Goal: Information Seeking & Learning: Understand process/instructions

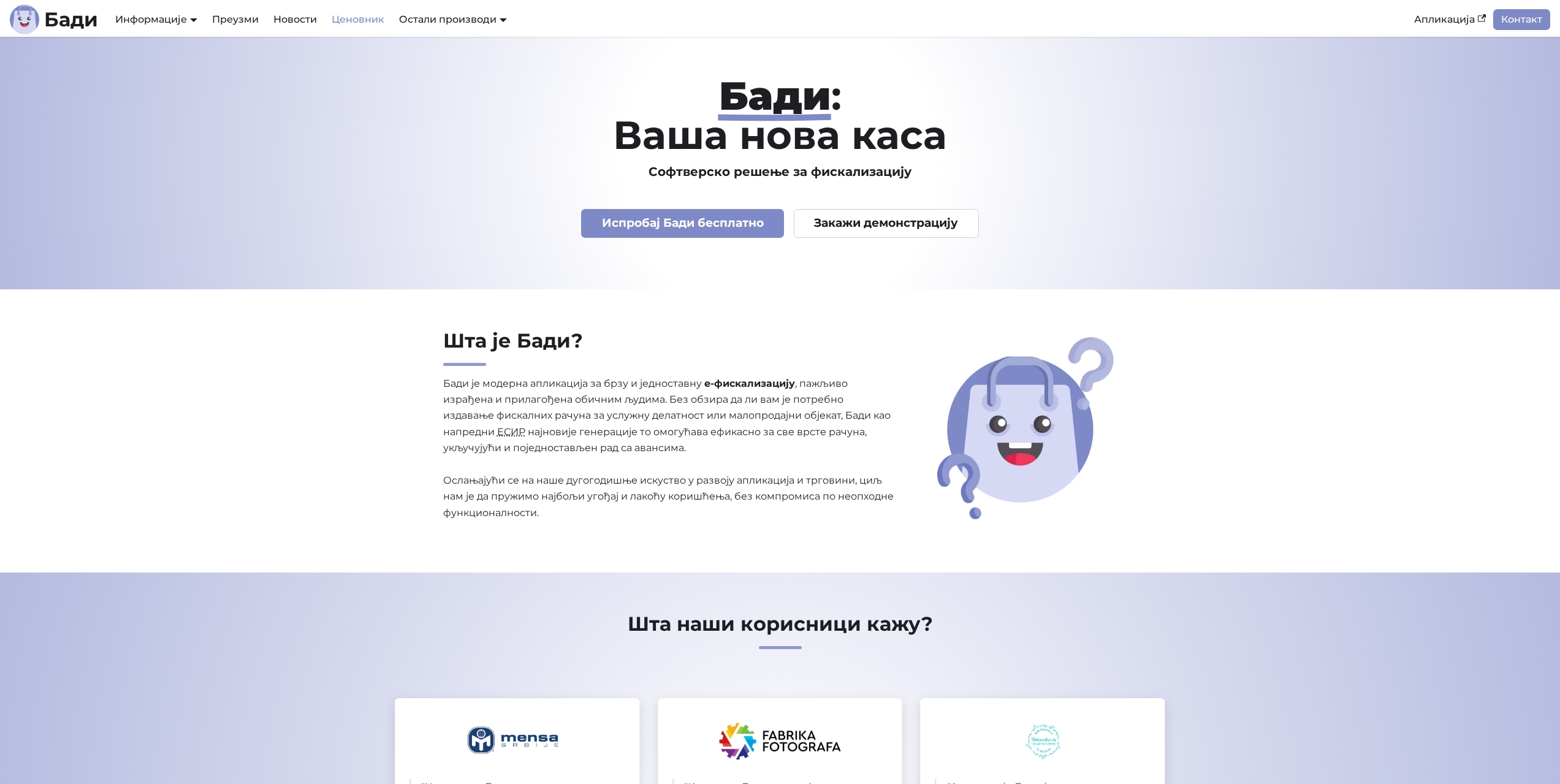
click at [368, 20] on link "Ценовник" at bounding box center [358, 20] width 67 height 21
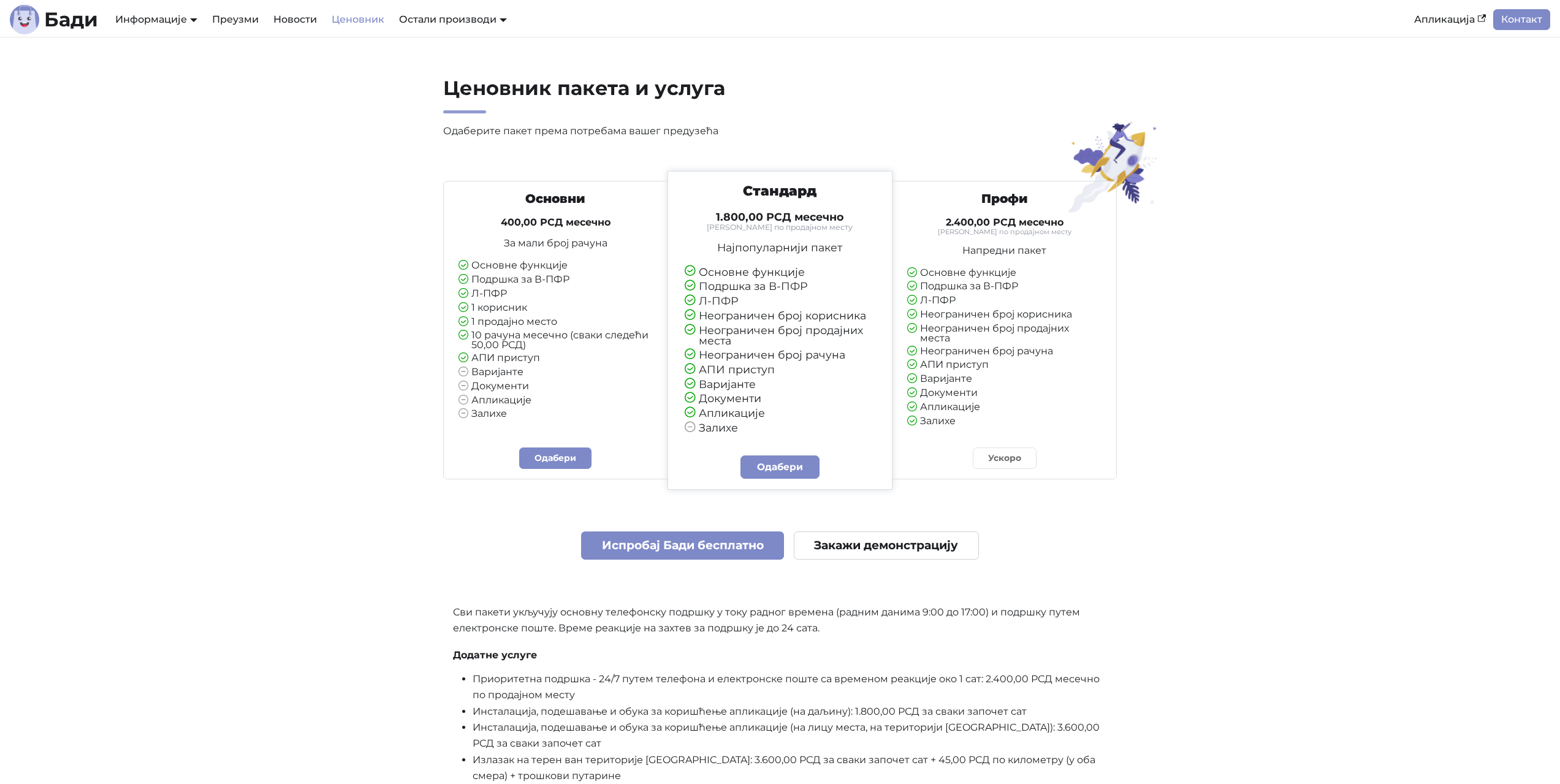
click at [554, 242] on p "За мали број рачуна" at bounding box center [555, 243] width 194 height 10
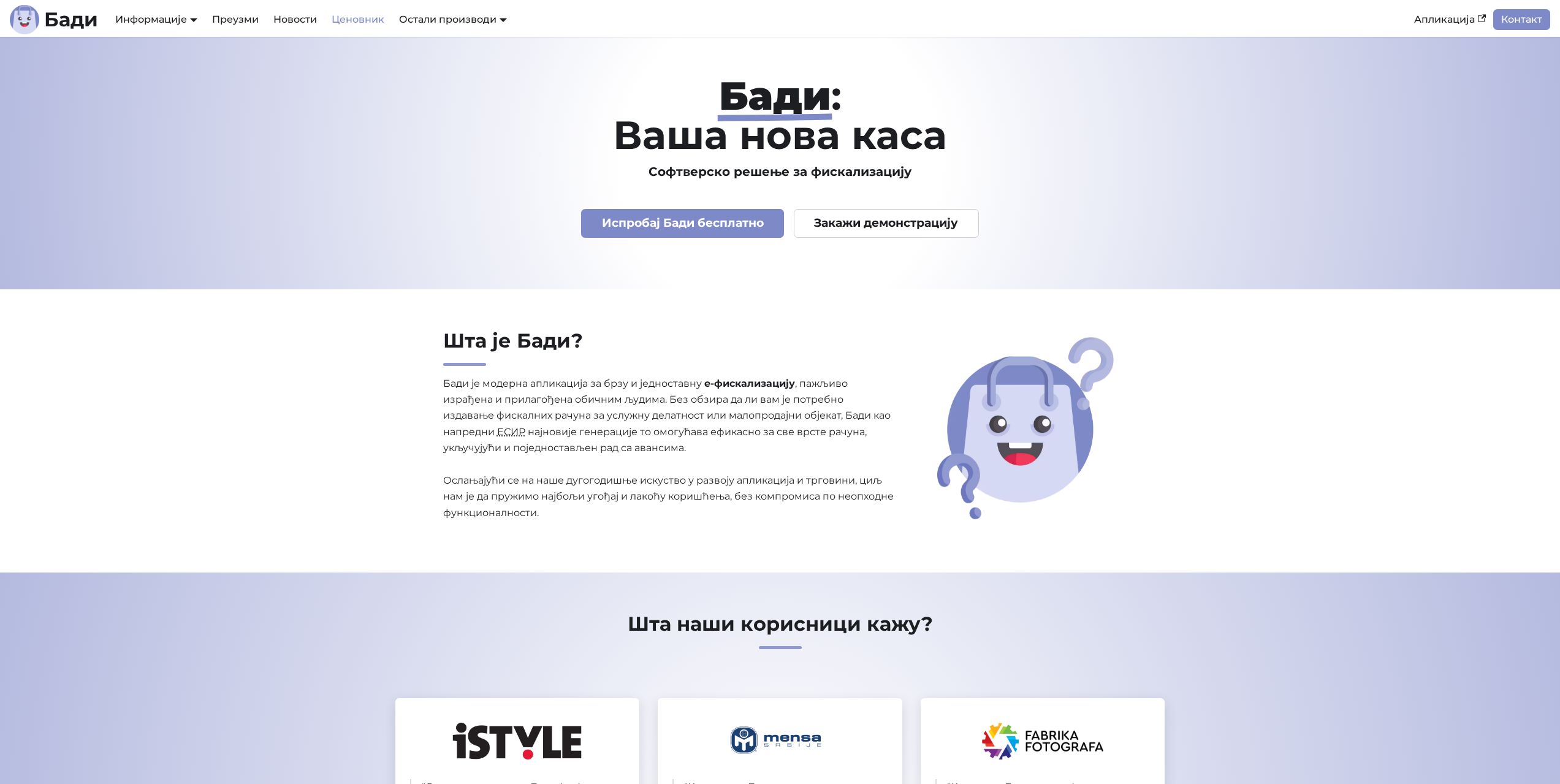
click at [361, 13] on link "Ценовник" at bounding box center [358, 20] width 67 height 21
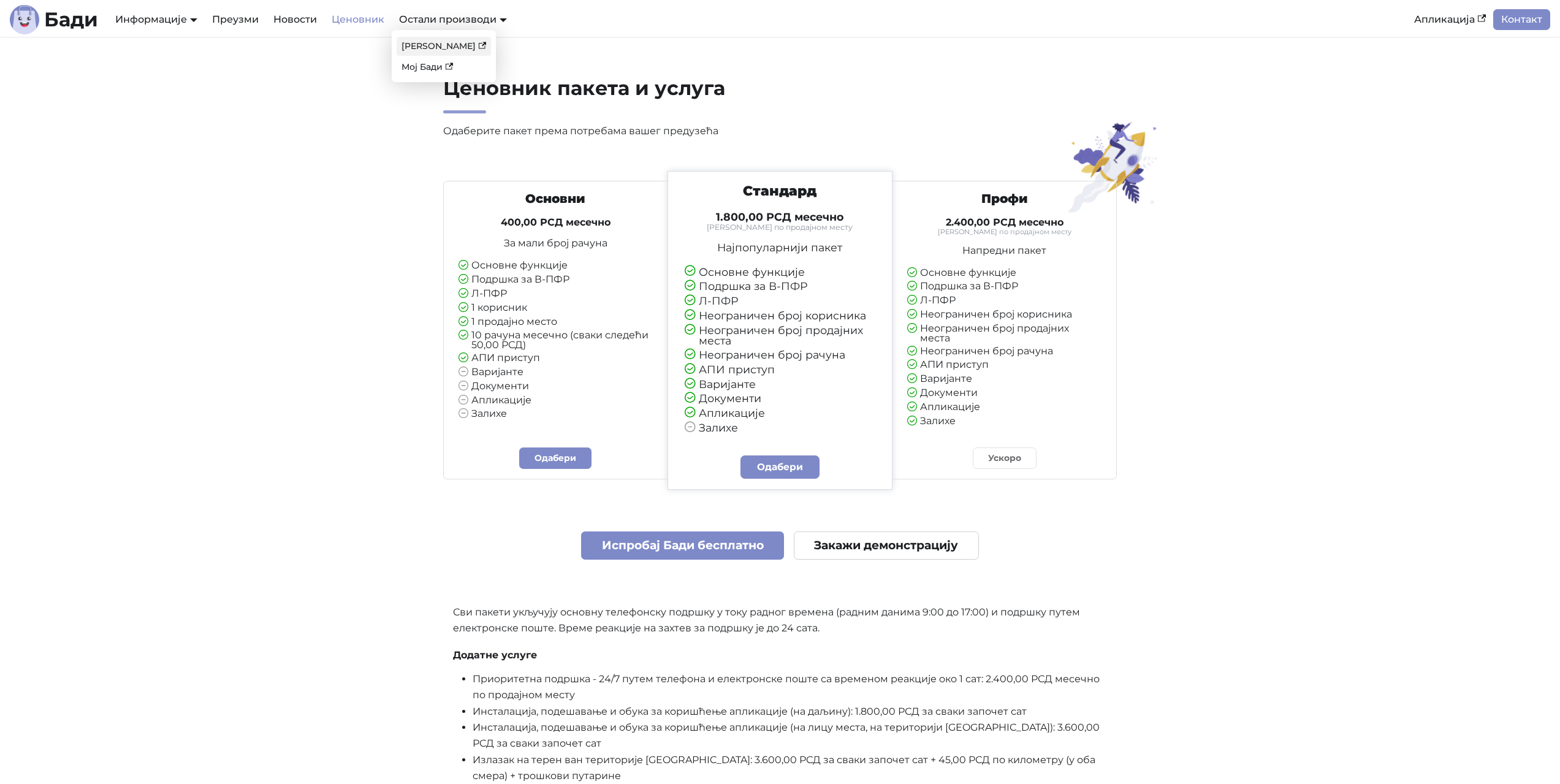
click at [443, 38] on link "[PERSON_NAME]" at bounding box center [444, 46] width 95 height 19
click at [431, 66] on link "Мој Бади" at bounding box center [444, 67] width 95 height 19
click at [189, 67] on link "АПИ Документација" at bounding box center [164, 67] width 103 height 19
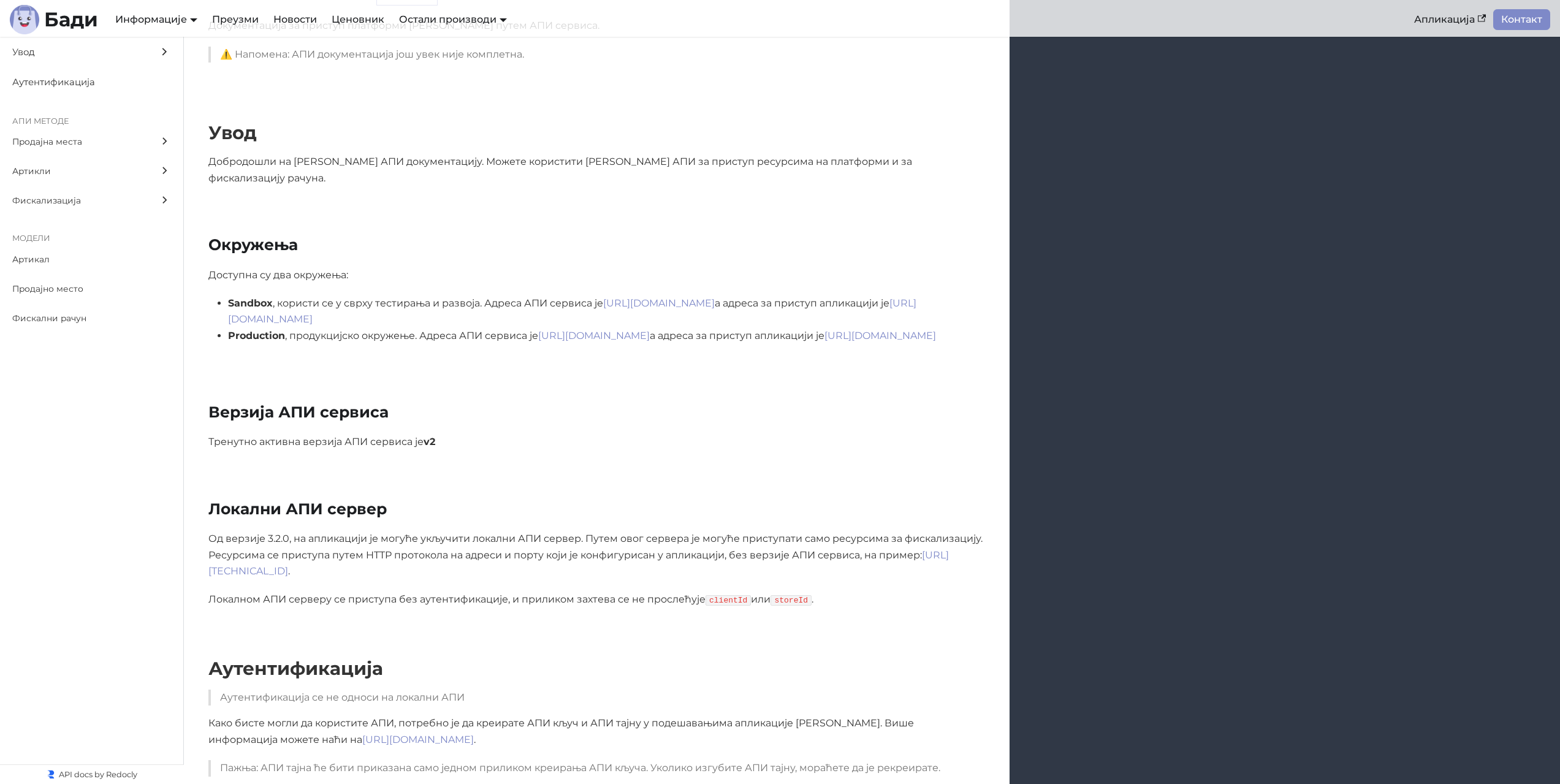
scroll to position [123, 0]
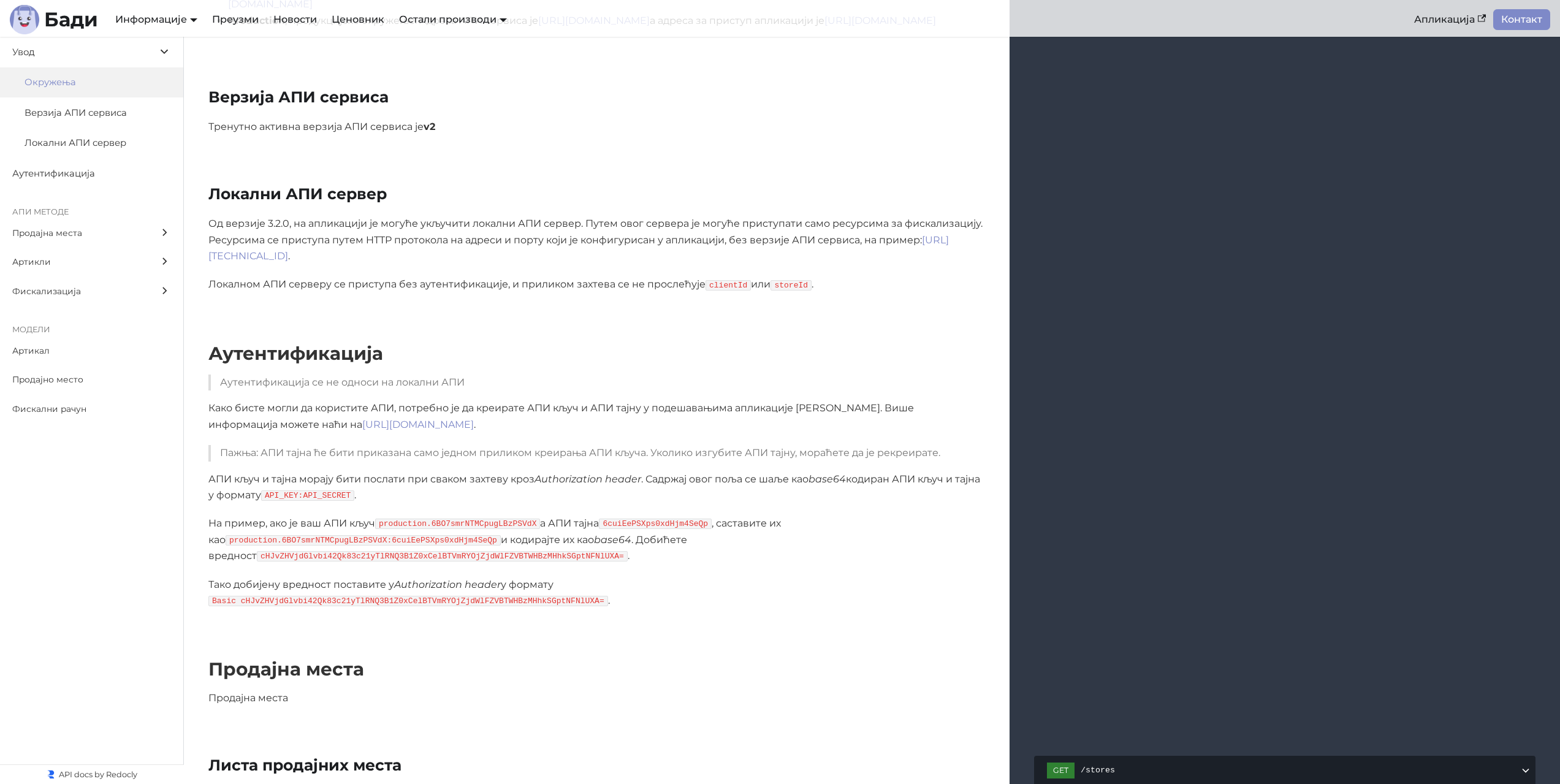
scroll to position [429, 0]
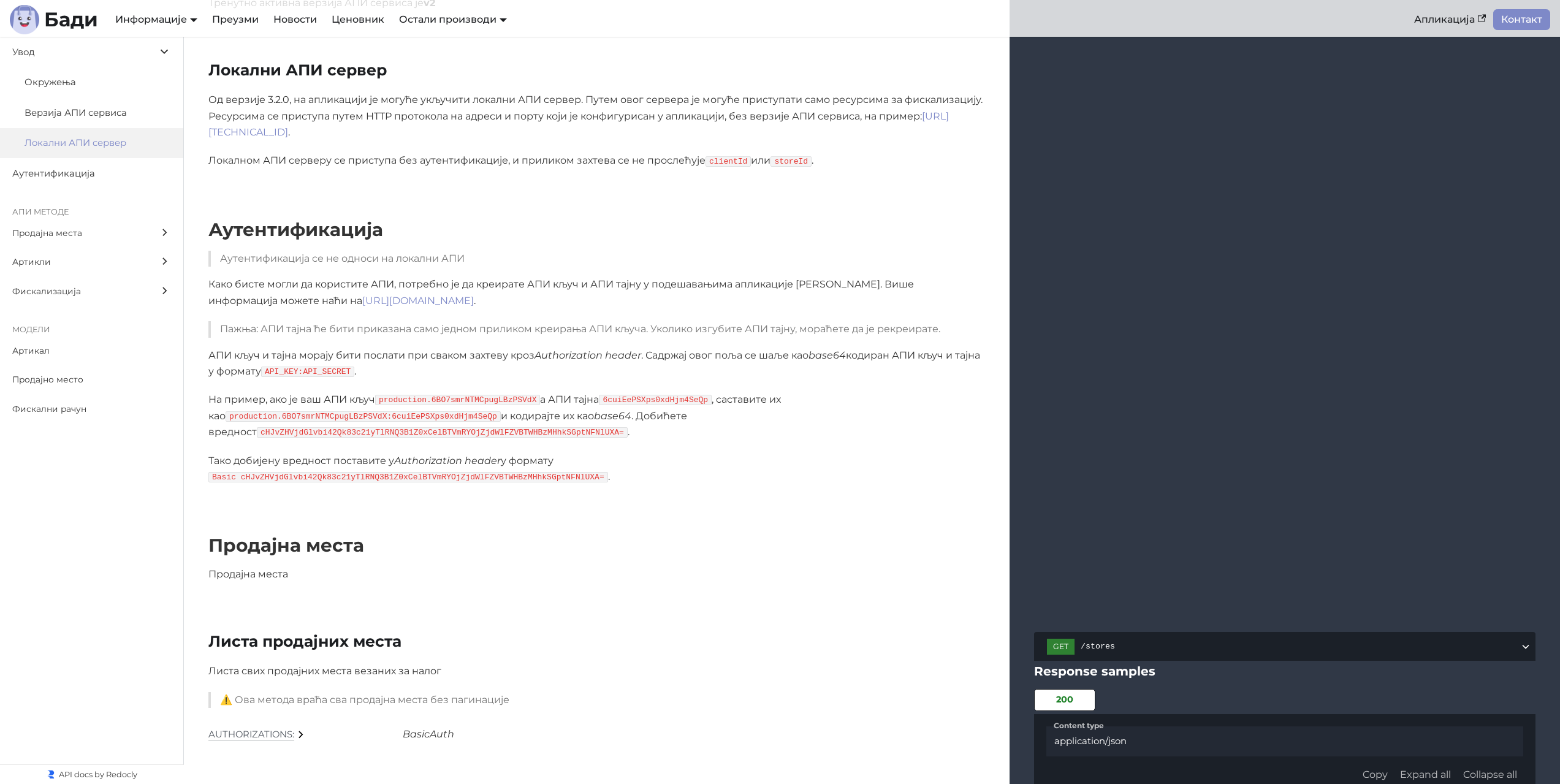
scroll to position [551, 0]
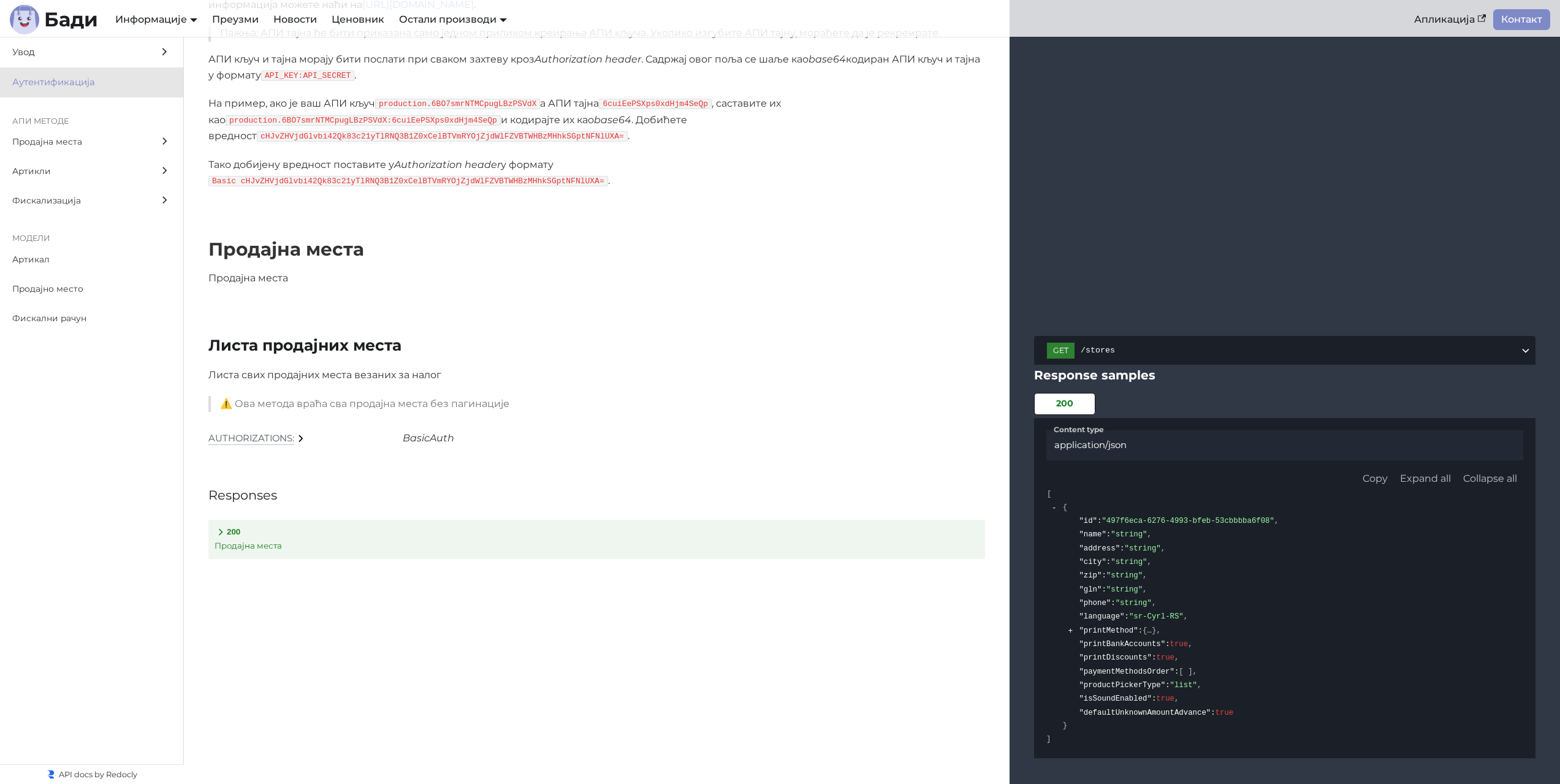
scroll to position [858, 0]
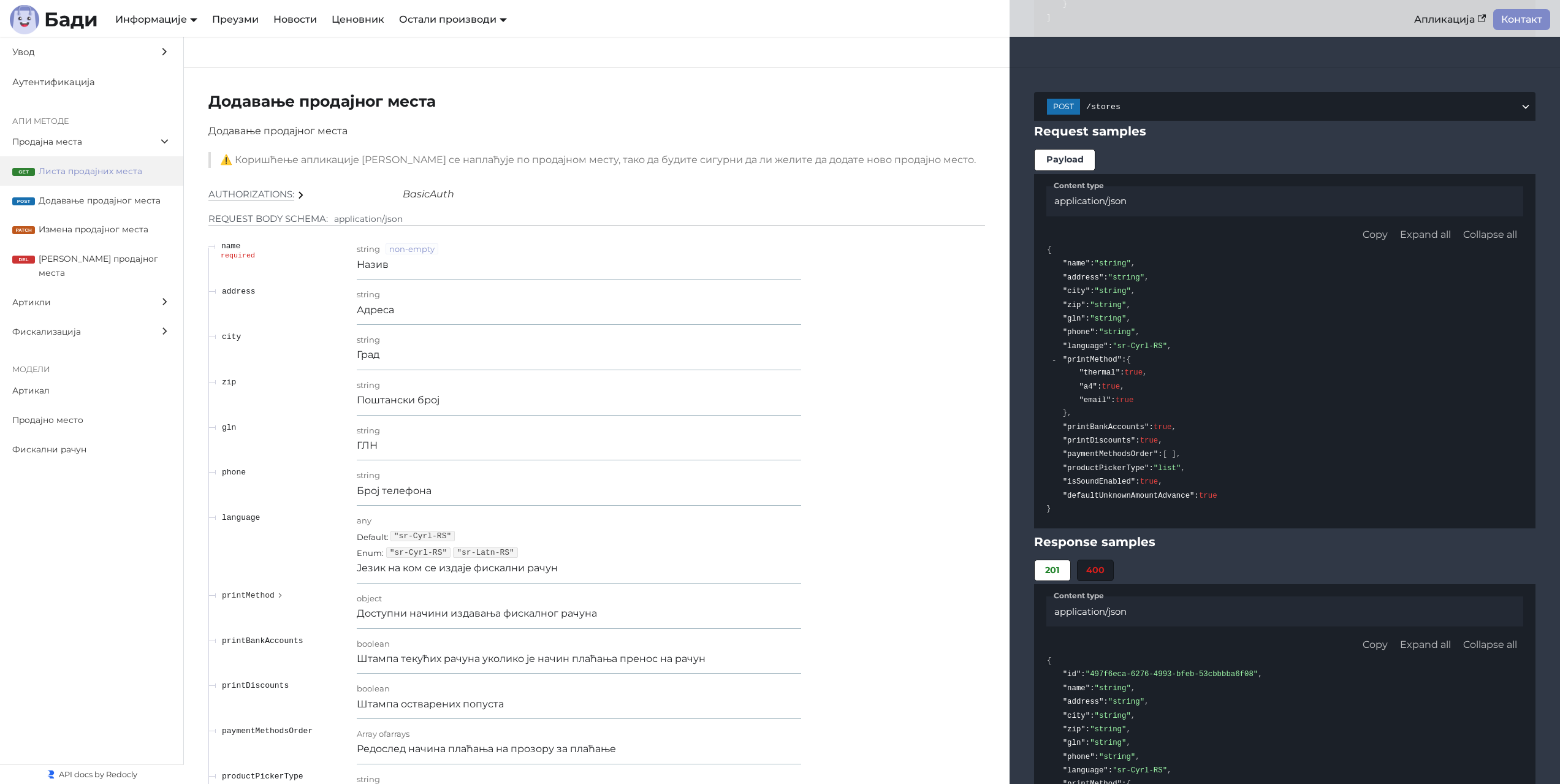
scroll to position [1593, 0]
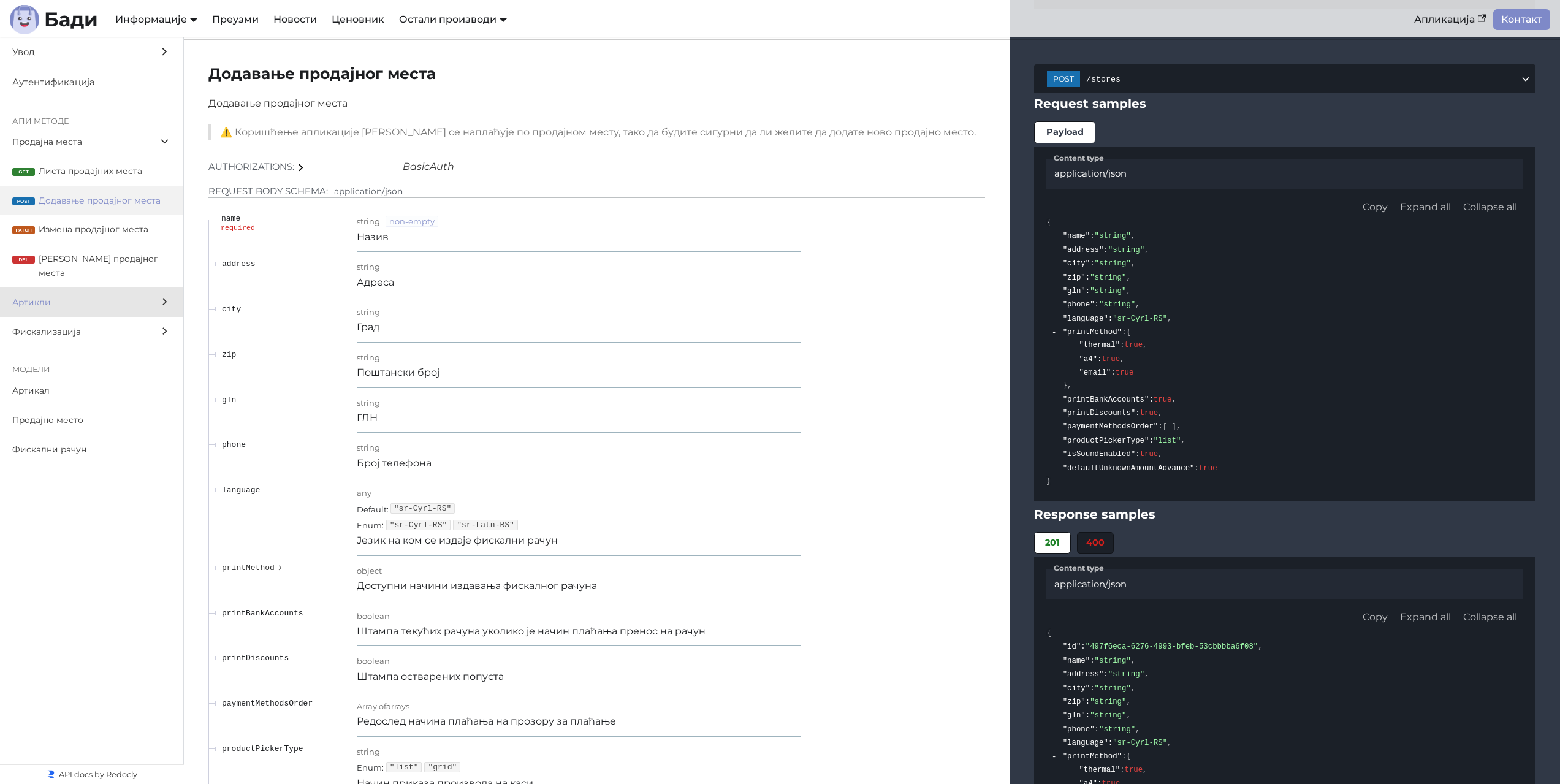
click at [71, 296] on span "Артикли" at bounding box center [79, 303] width 135 height 14
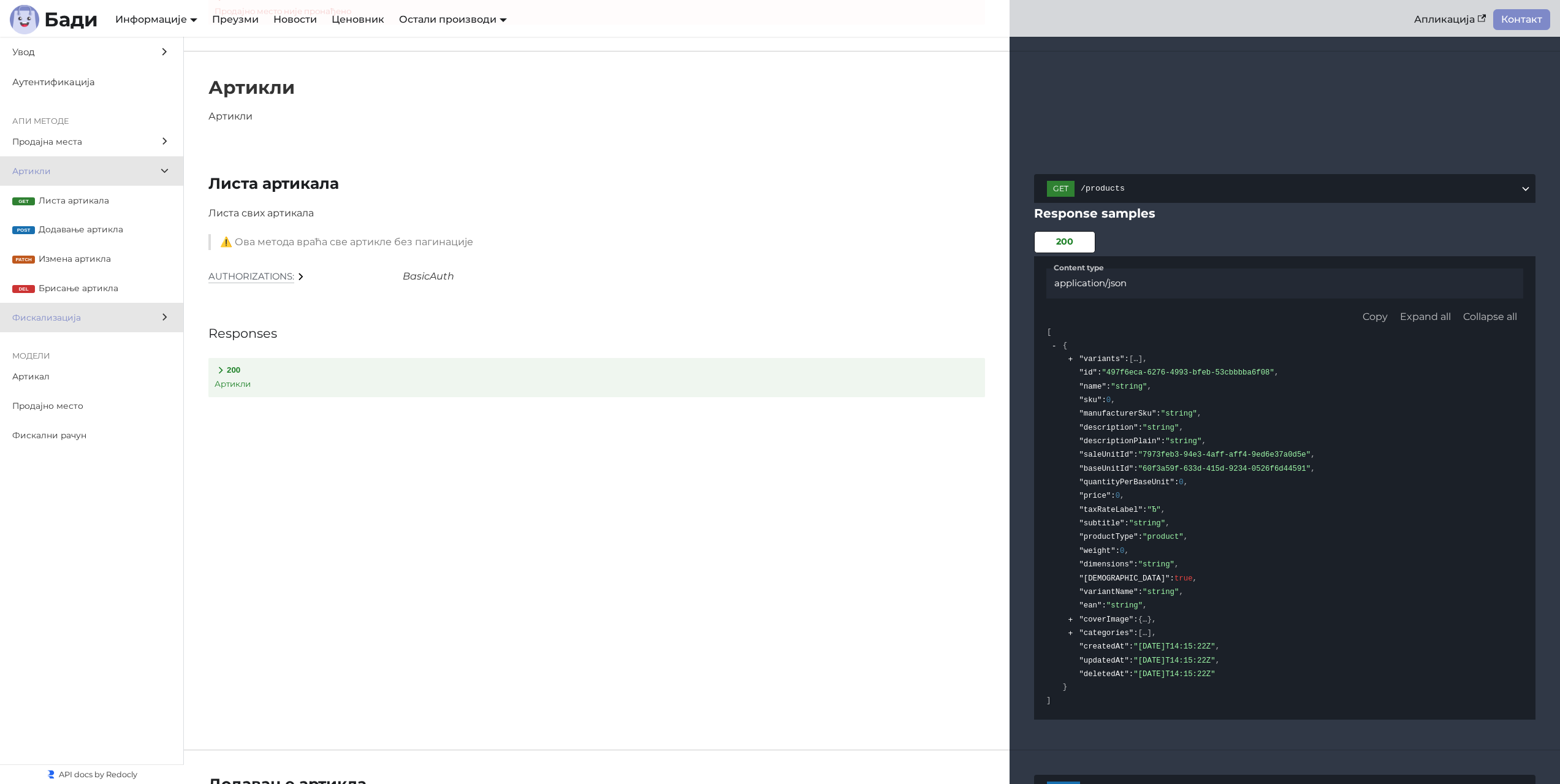
click at [70, 310] on span "Фискализација" at bounding box center [79, 317] width 135 height 14
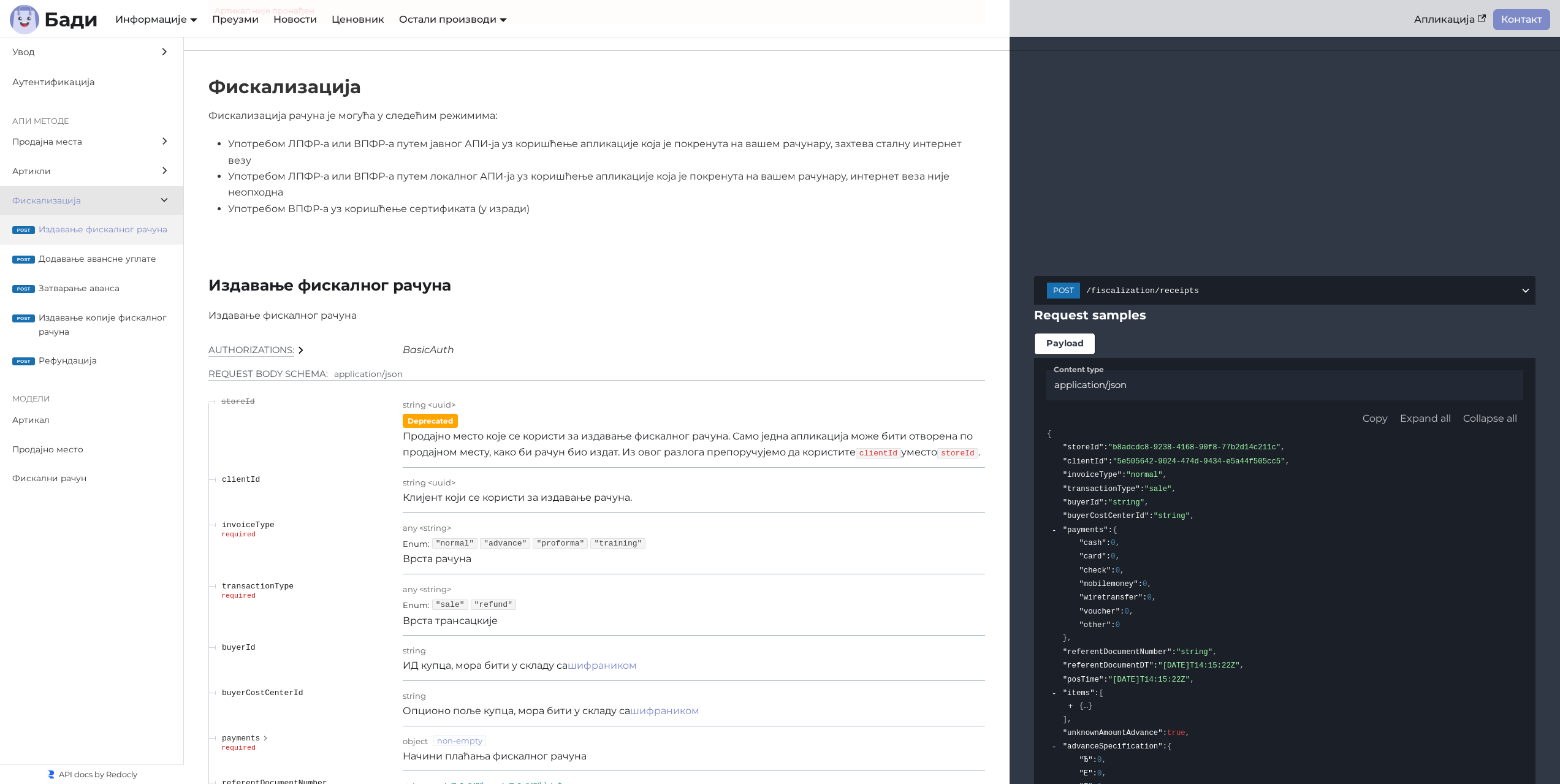
click at [102, 239] on label "post Издавање фискалног рачуна" at bounding box center [92, 230] width 184 height 29
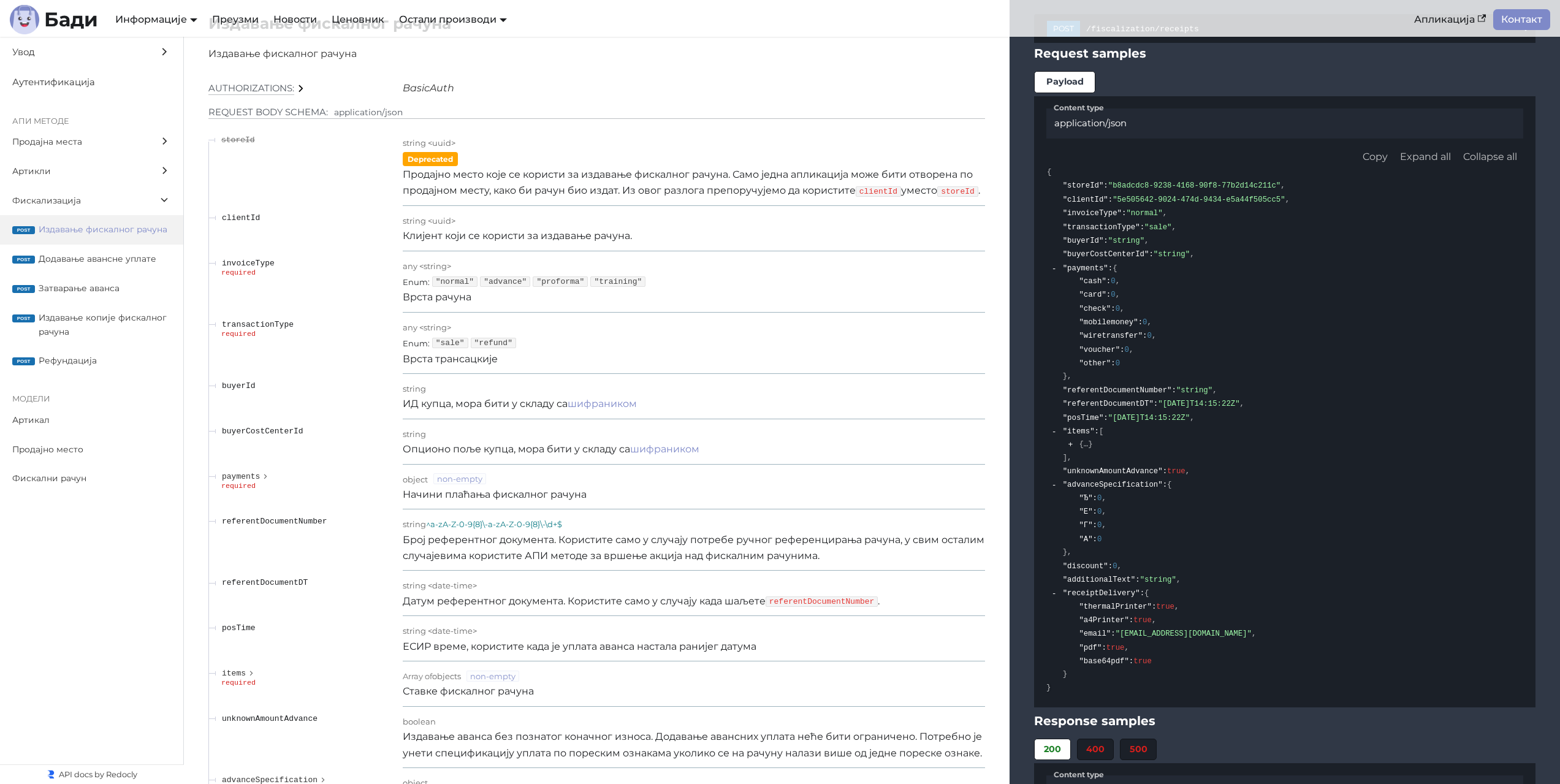
scroll to position [10287, 0]
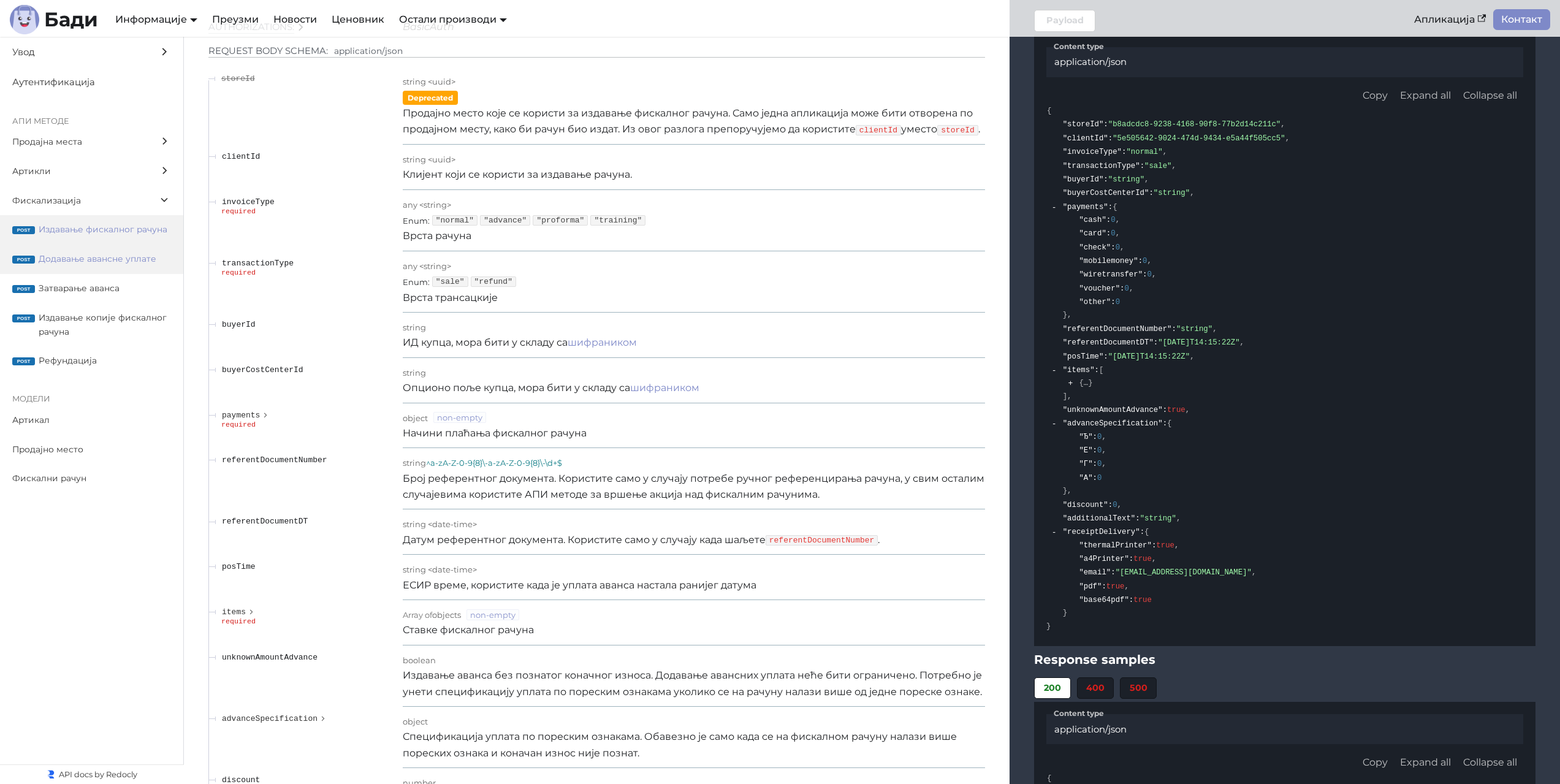
click at [108, 256] on span "Додавање авансне уплате" at bounding box center [104, 259] width 132 height 14
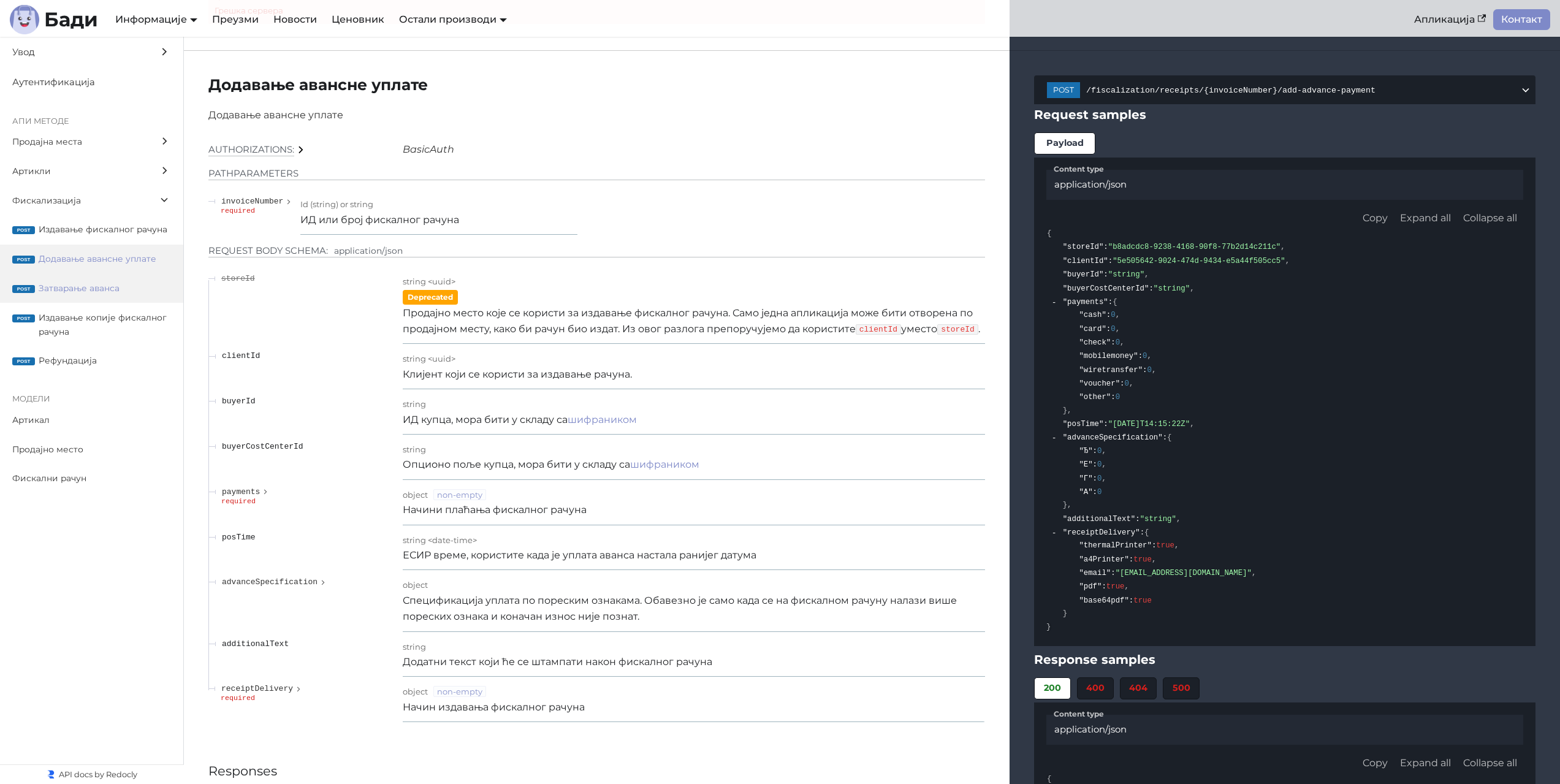
click at [97, 283] on span "Затварање аванса" at bounding box center [104, 288] width 132 height 14
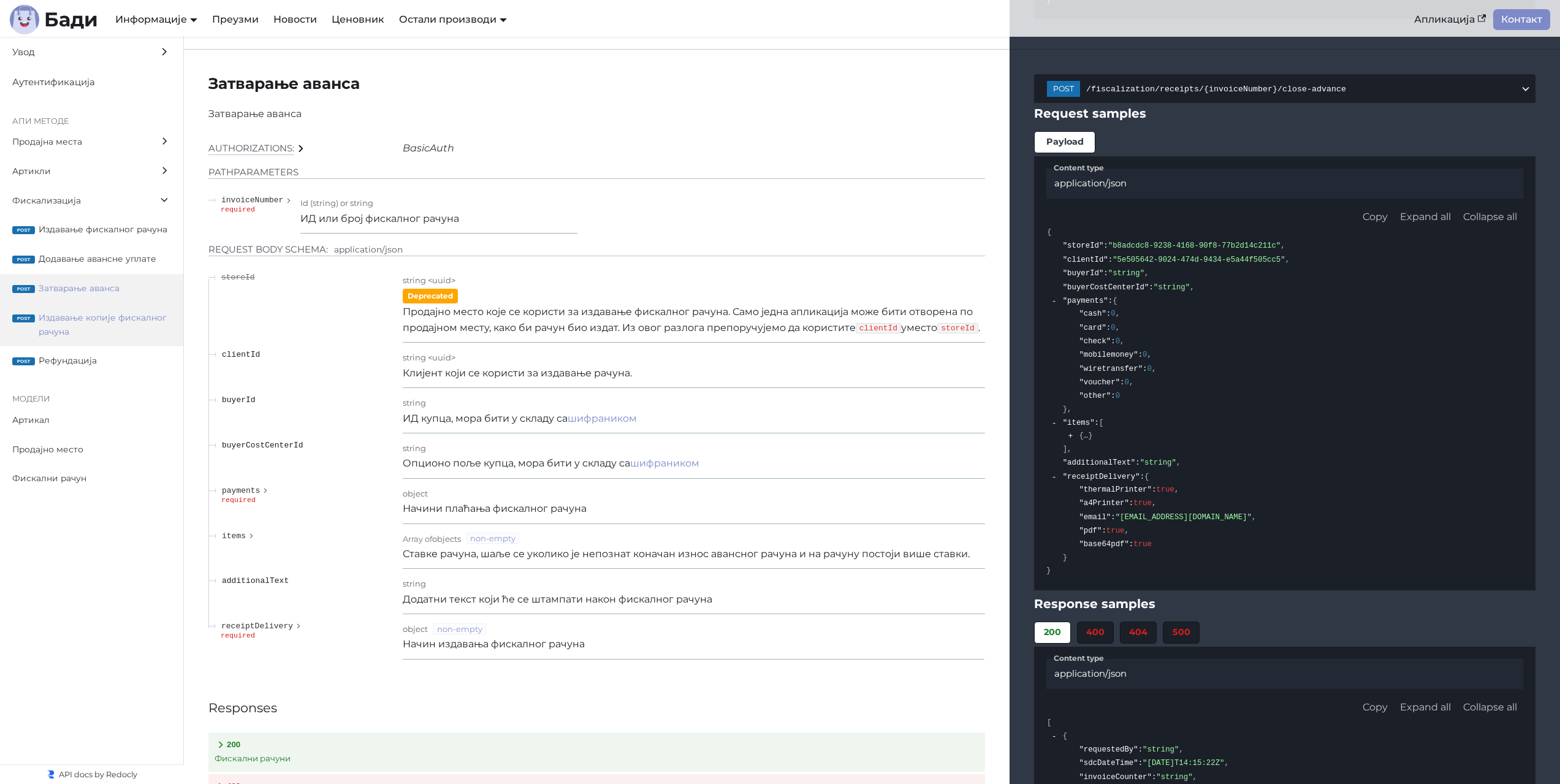
click at [142, 321] on span "Издавање копије фискалног рачуна" at bounding box center [104, 324] width 132 height 28
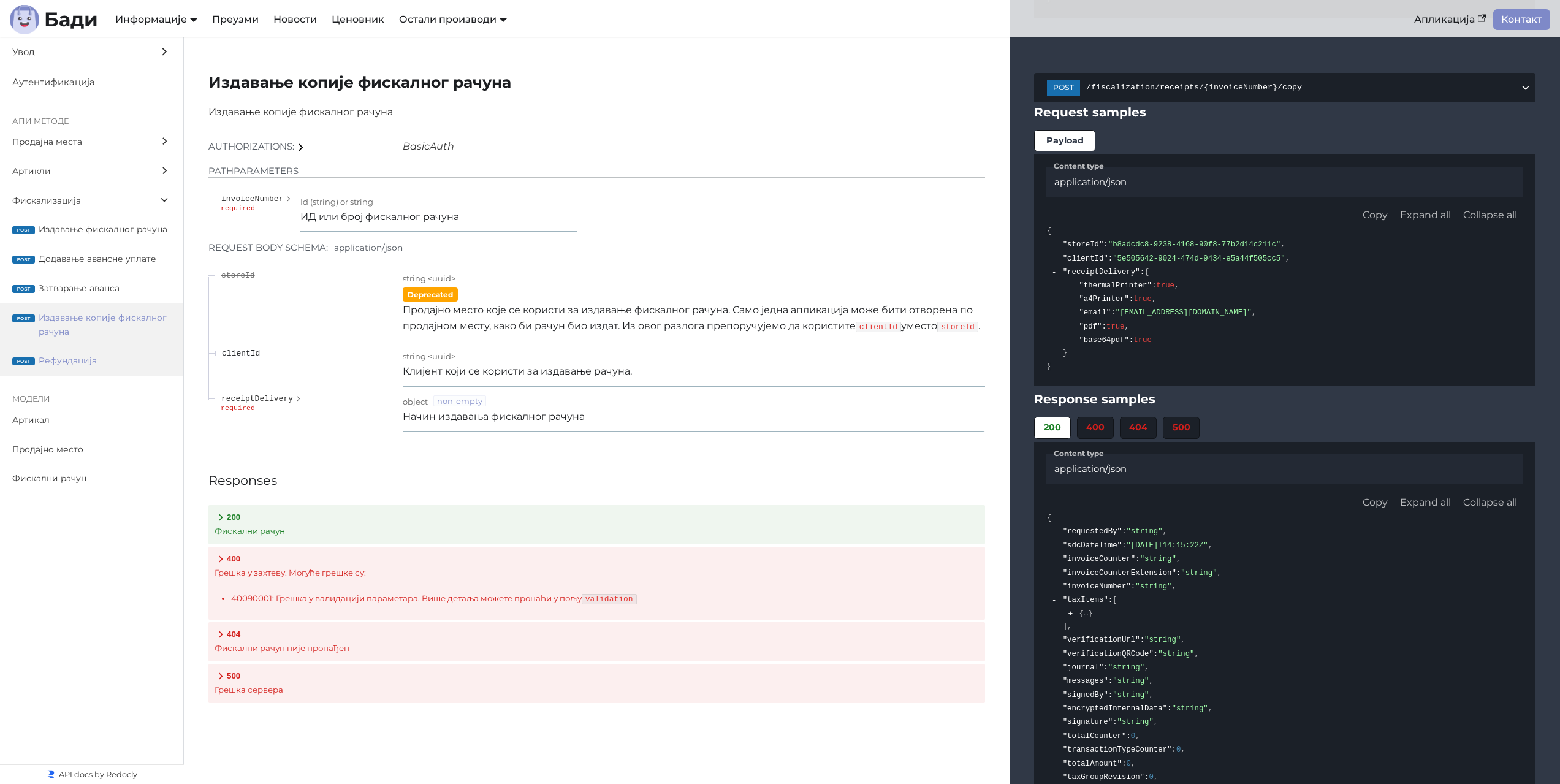
click at [97, 357] on span "Рефундација" at bounding box center [104, 361] width 132 height 14
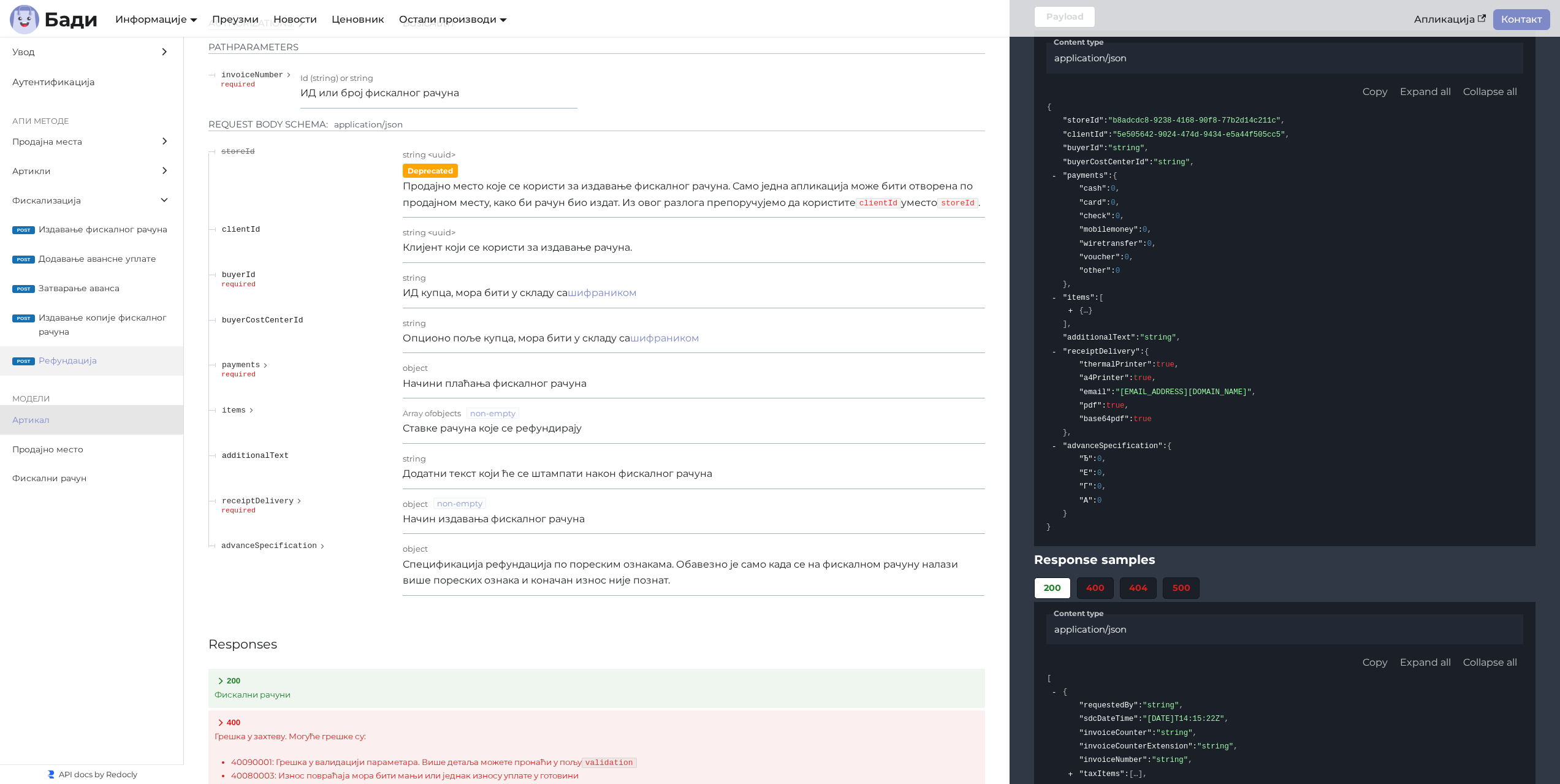
click at [66, 418] on span "Артикал" at bounding box center [79, 420] width 135 height 14
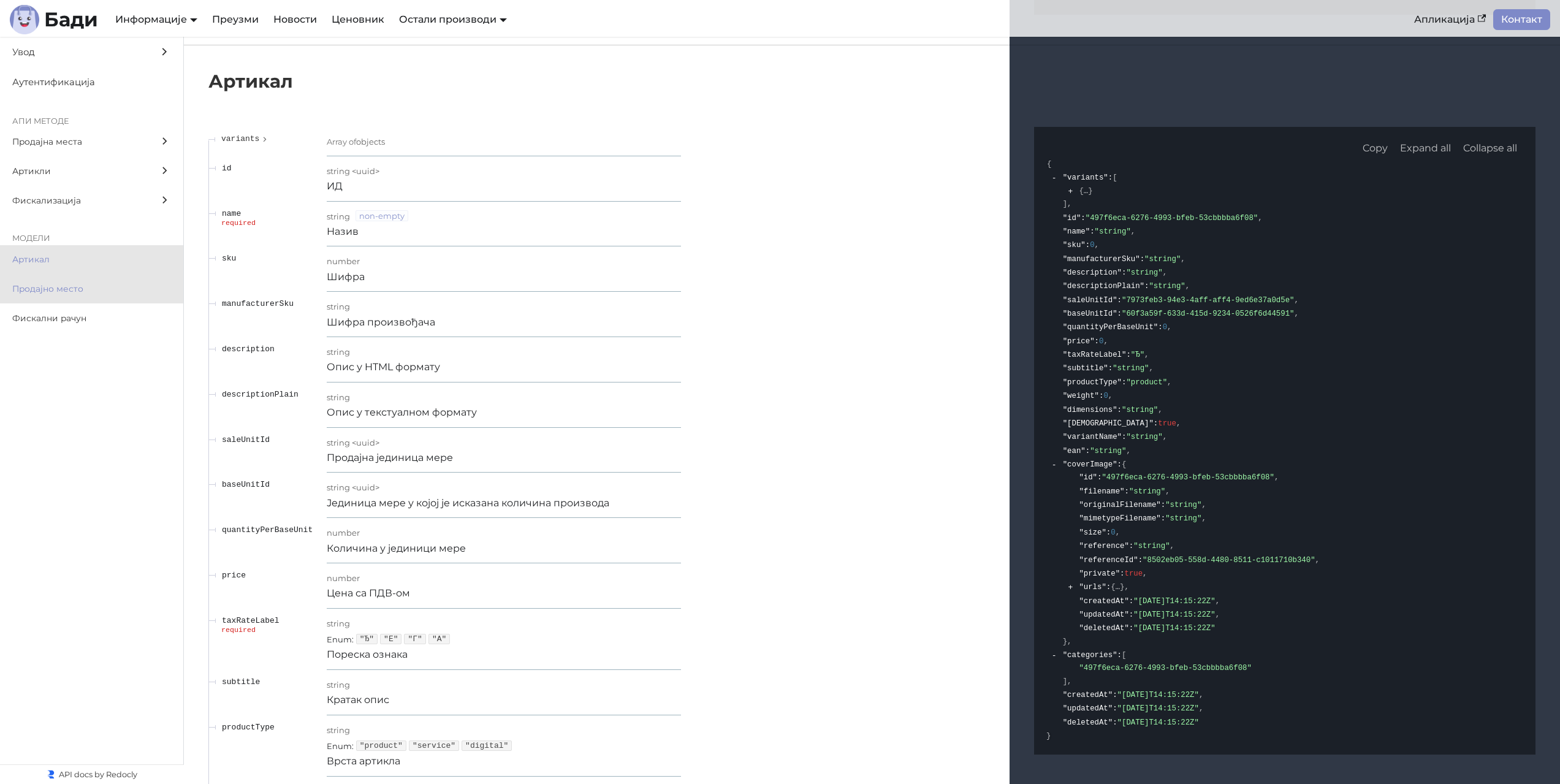
click at [107, 281] on label "Продајно место" at bounding box center [92, 289] width 184 height 29
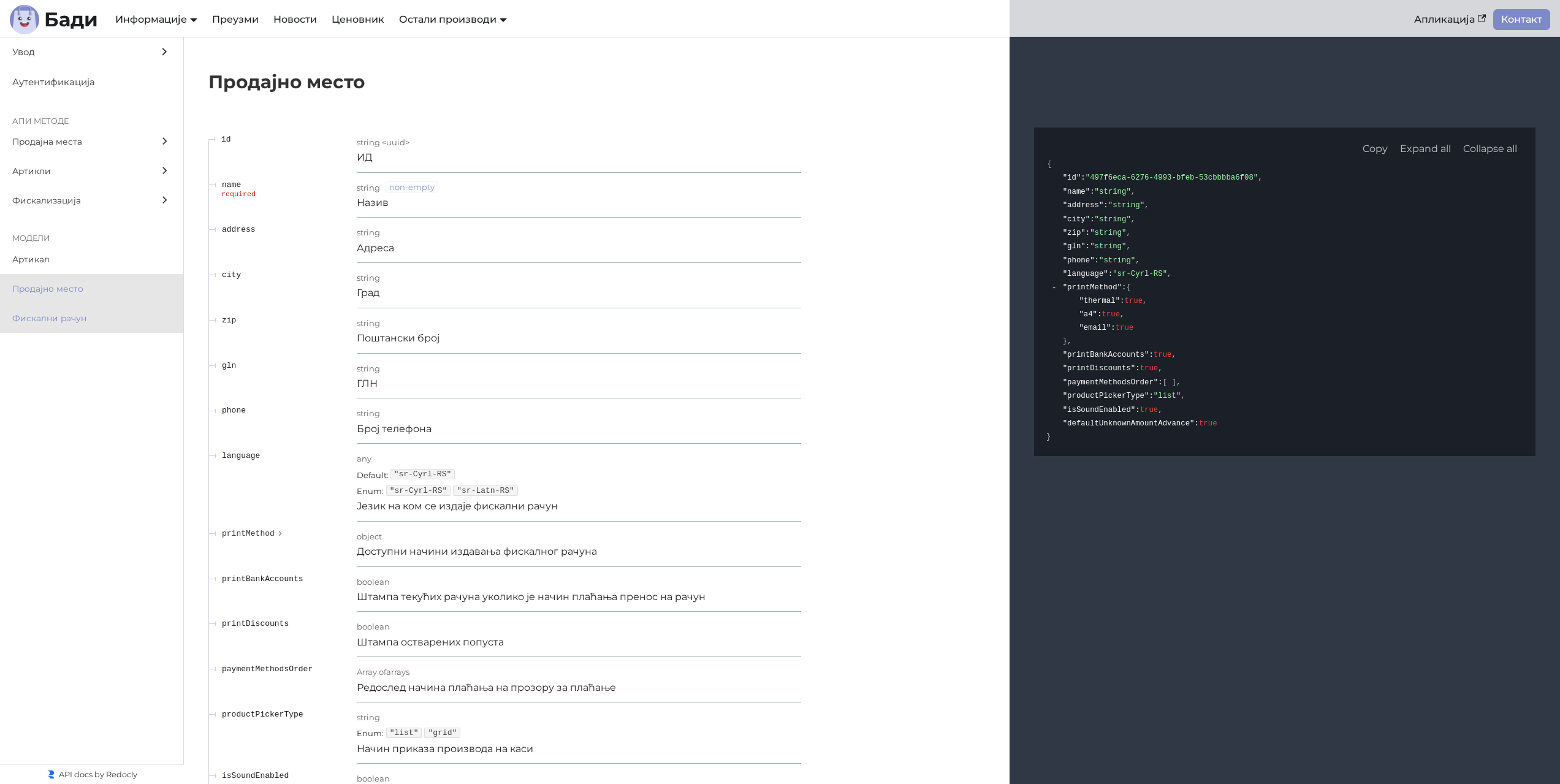
click at [45, 319] on span "Фискални рачун" at bounding box center [79, 318] width 135 height 14
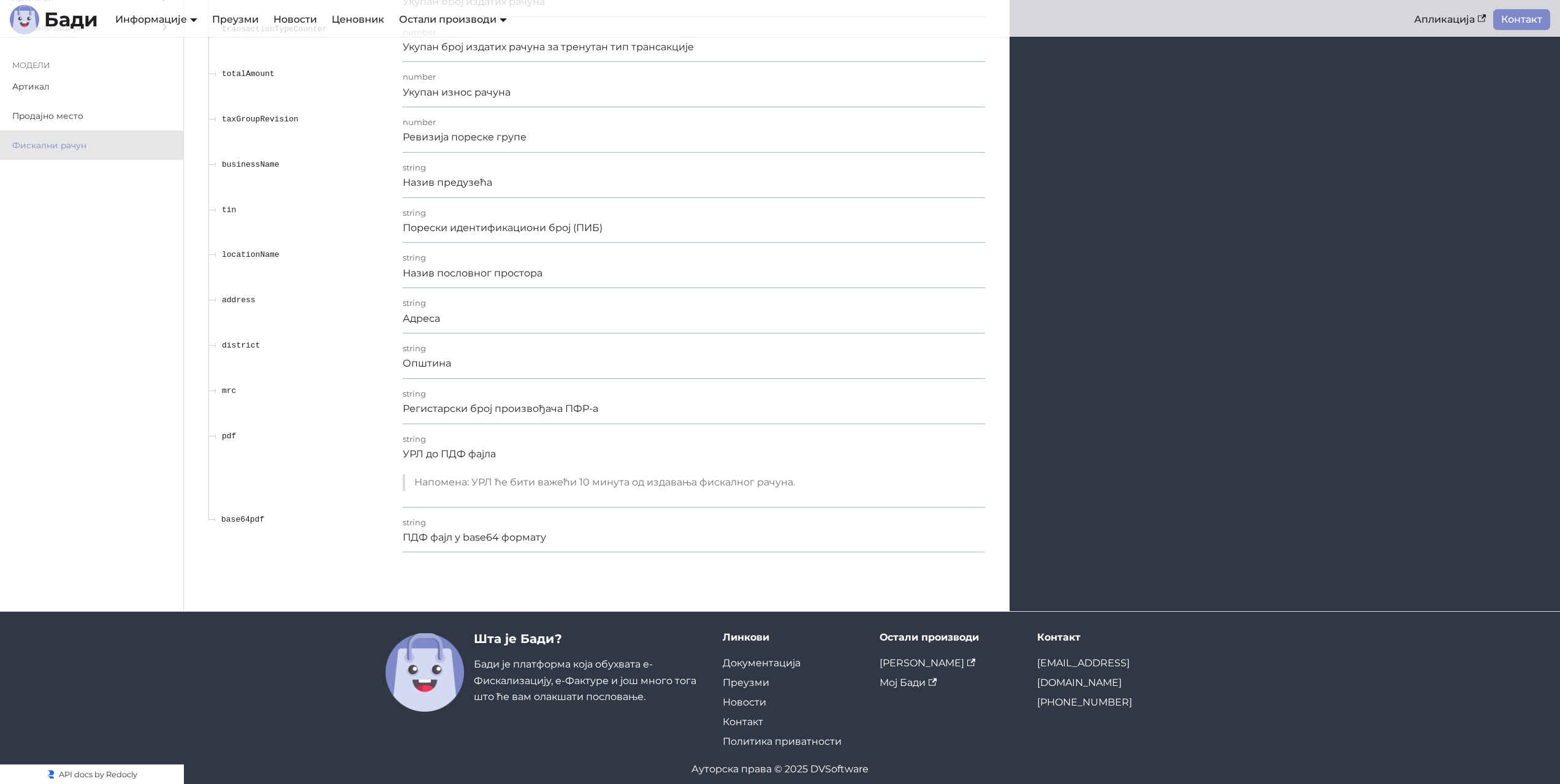
scroll to position [18798, 0]
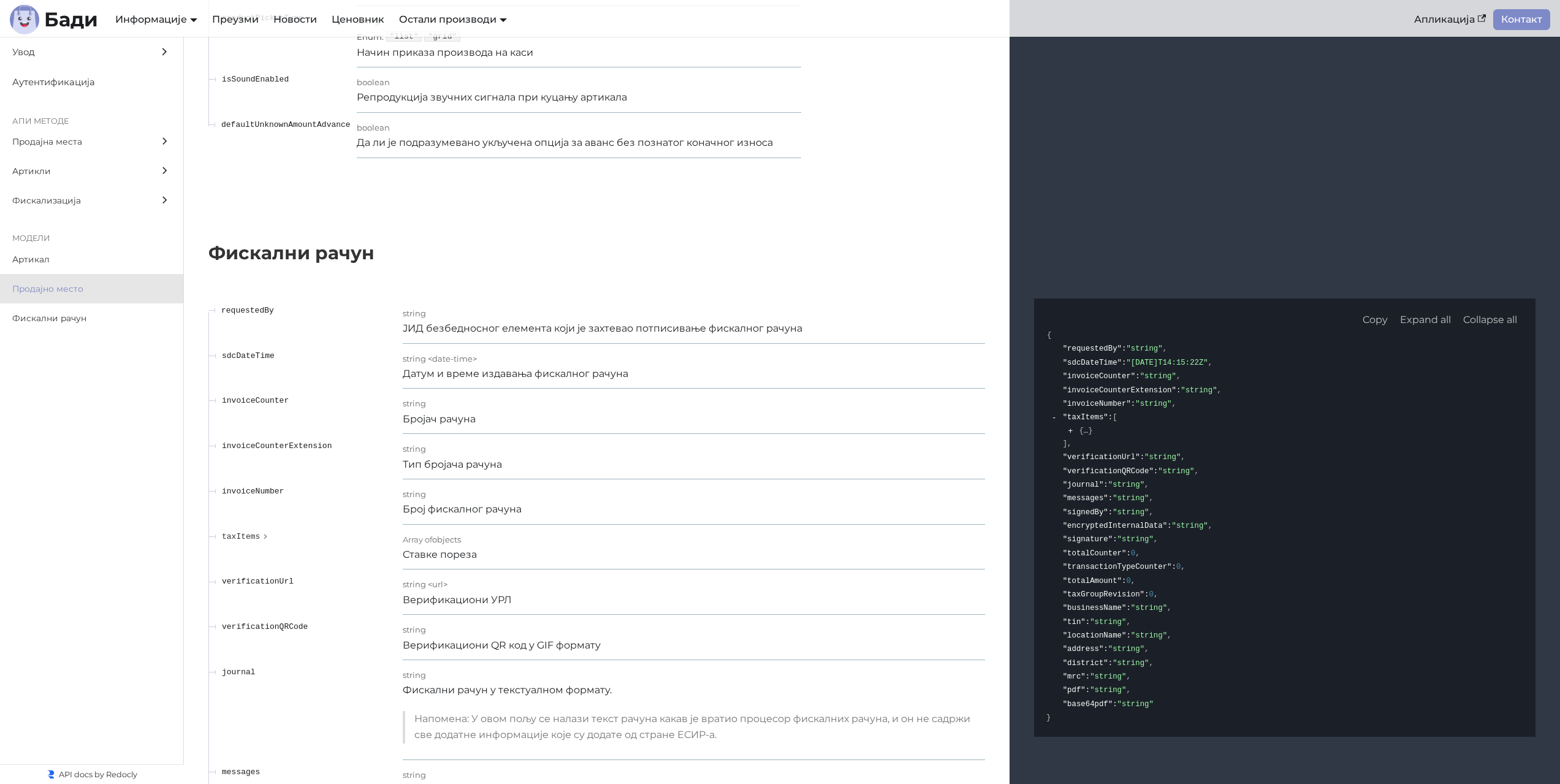
scroll to position [17634, 0]
